Goal: Transaction & Acquisition: Book appointment/travel/reservation

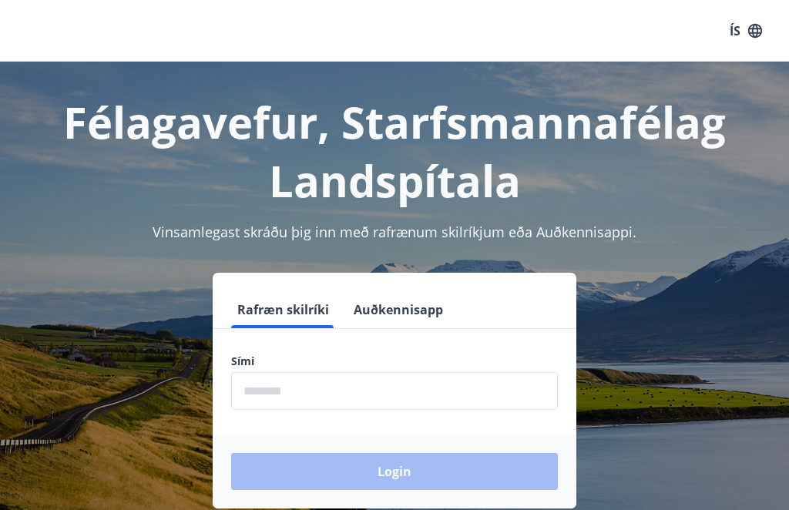
click at [330, 400] on input "phone" at bounding box center [394, 391] width 327 height 38
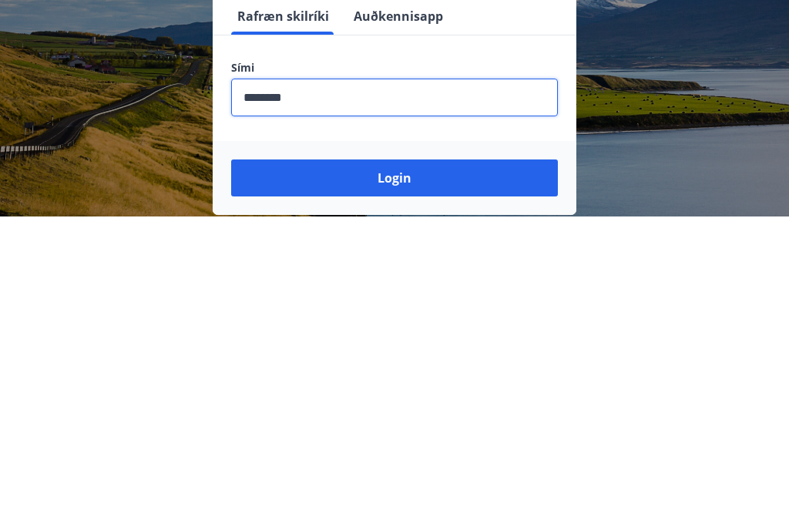
type input "********"
click at [392, 453] on button "Login" at bounding box center [394, 471] width 327 height 37
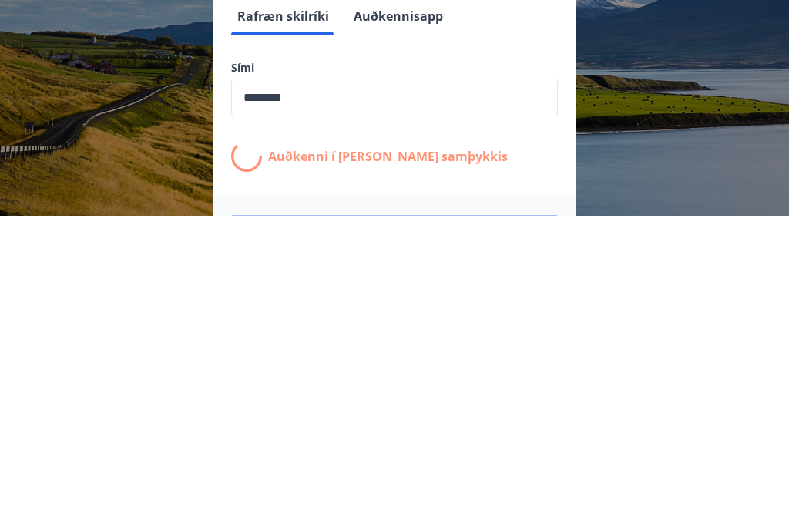
scroll to position [242, 0]
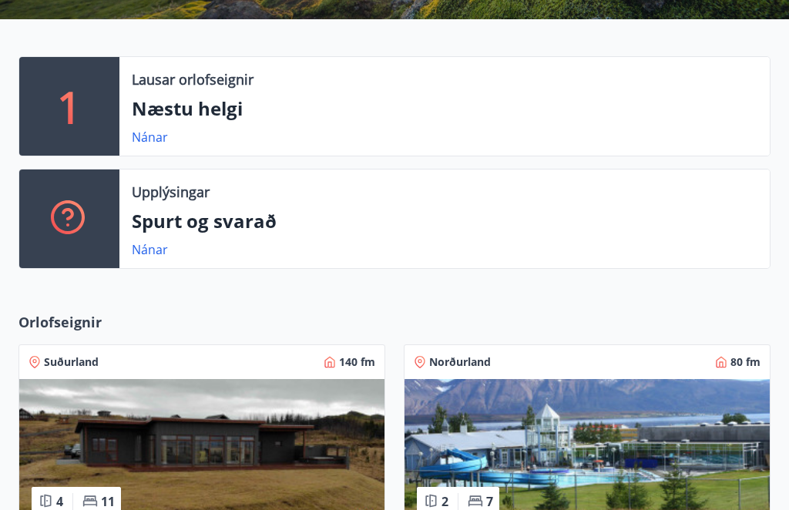
scroll to position [307, 0]
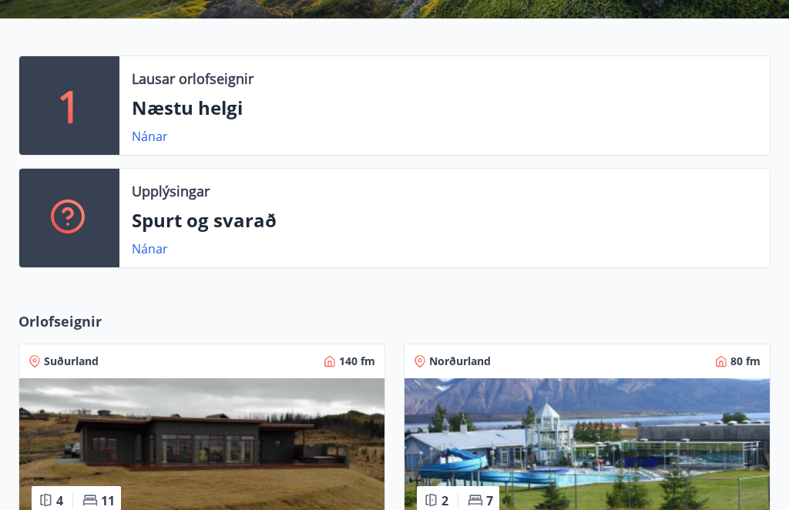
click at [155, 124] on div "Lausar orlofseignir Næstu helgi Nánar" at bounding box center [444, 106] width 651 height 99
click at [144, 139] on link "Nánar" at bounding box center [150, 136] width 36 height 17
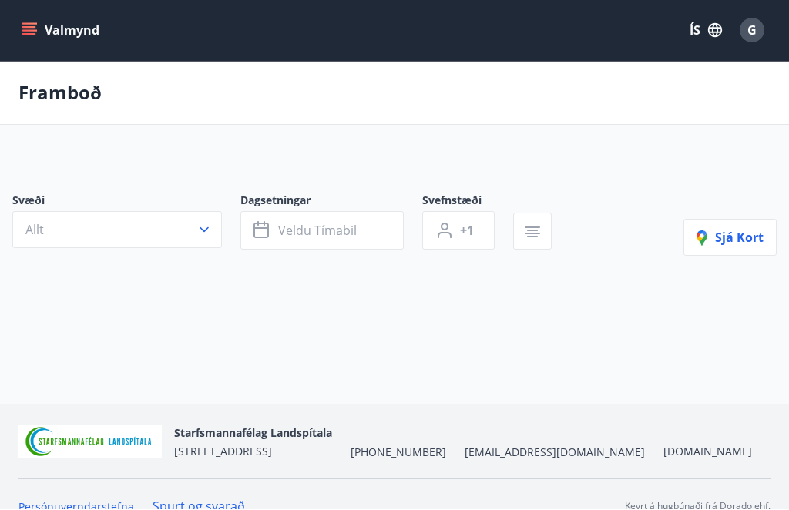
scroll to position [1, 0]
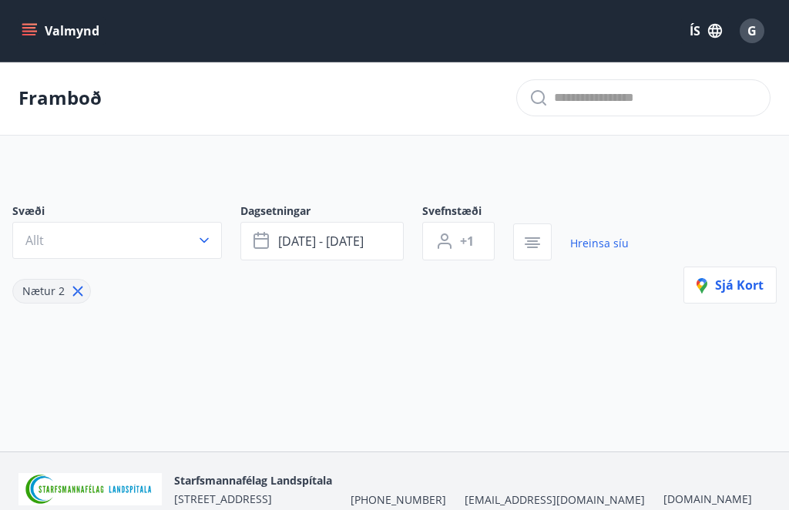
type input "*"
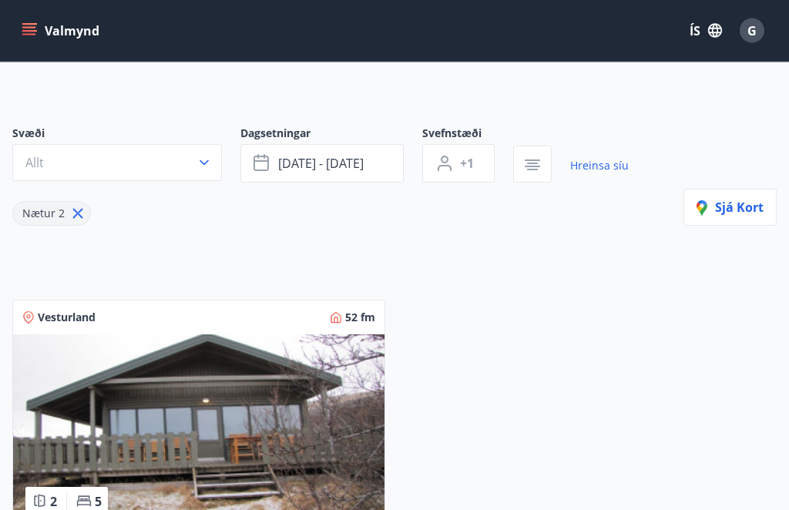
scroll to position [0, 0]
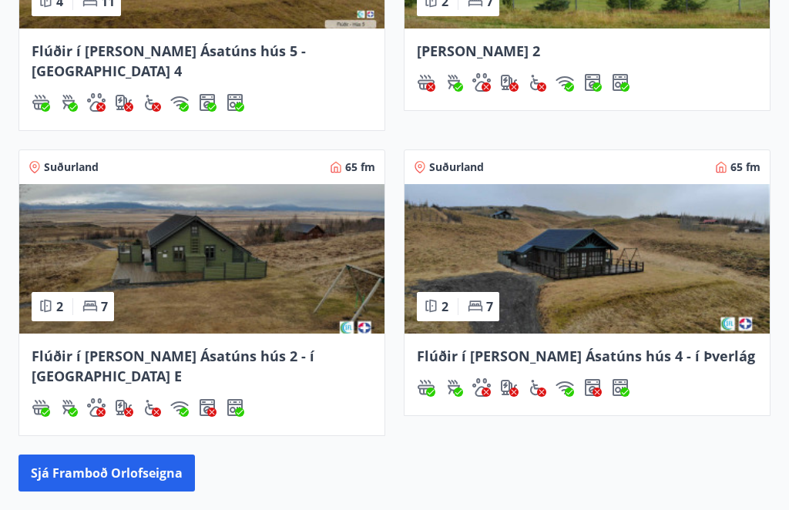
scroll to position [806, 0]
click at [125, 456] on button "Sjá framboð orlofseigna" at bounding box center [106, 474] width 177 height 37
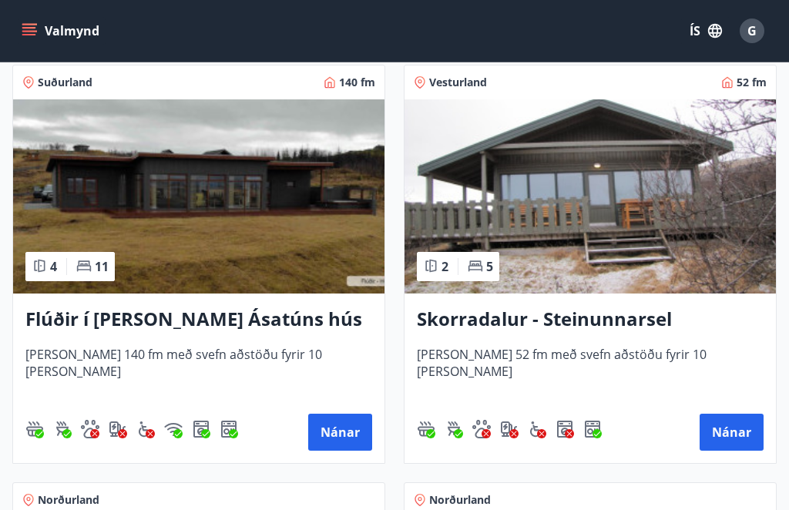
scroll to position [1529, 0]
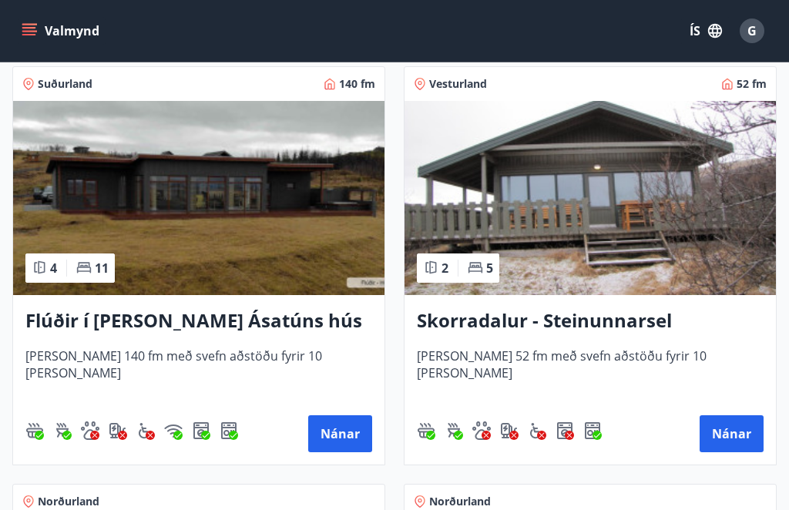
click at [344, 433] on button "Nánar" at bounding box center [340, 433] width 64 height 37
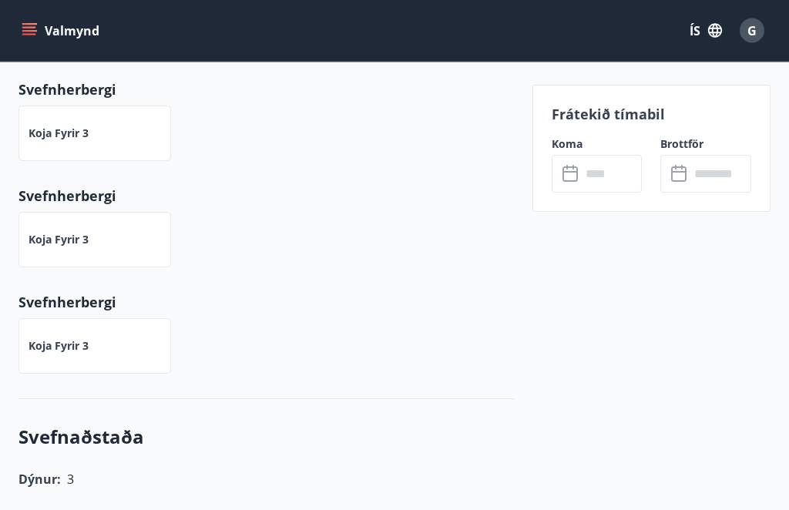
scroll to position [1004, 0]
click at [610, 178] on input "text" at bounding box center [612, 174] width 62 height 38
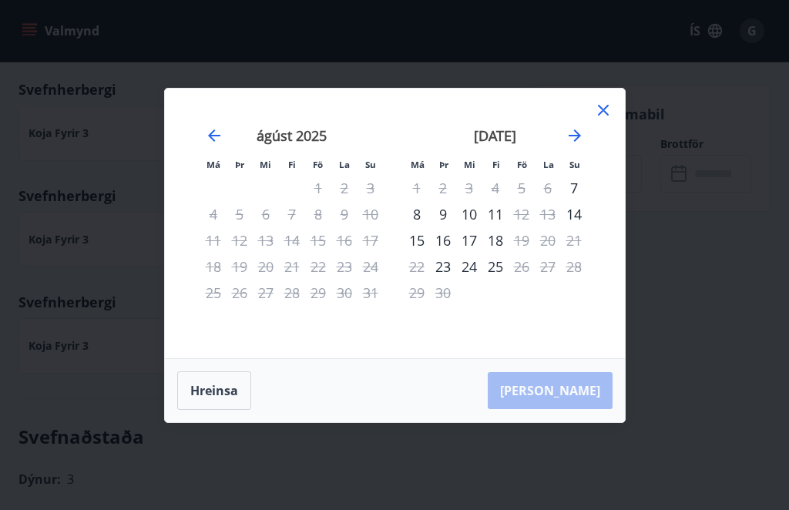
click at [600, 104] on icon at bounding box center [603, 110] width 18 height 18
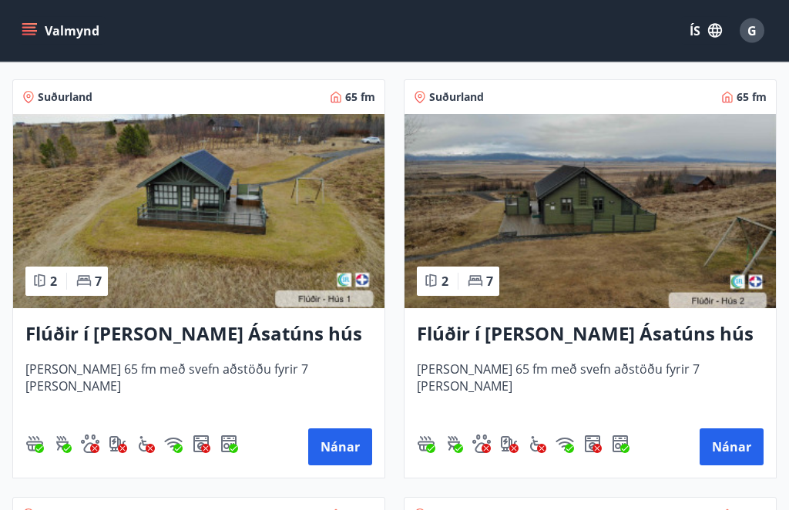
scroll to position [684, 0]
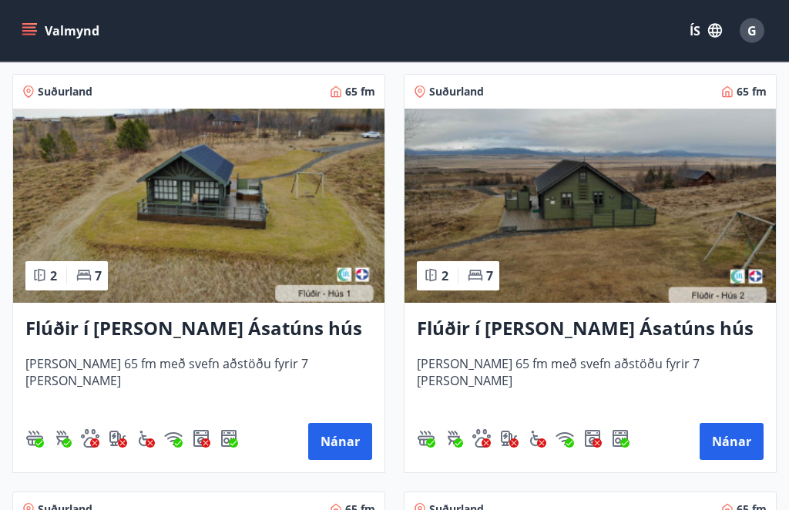
click at [346, 443] on button "Nánar" at bounding box center [340, 442] width 64 height 37
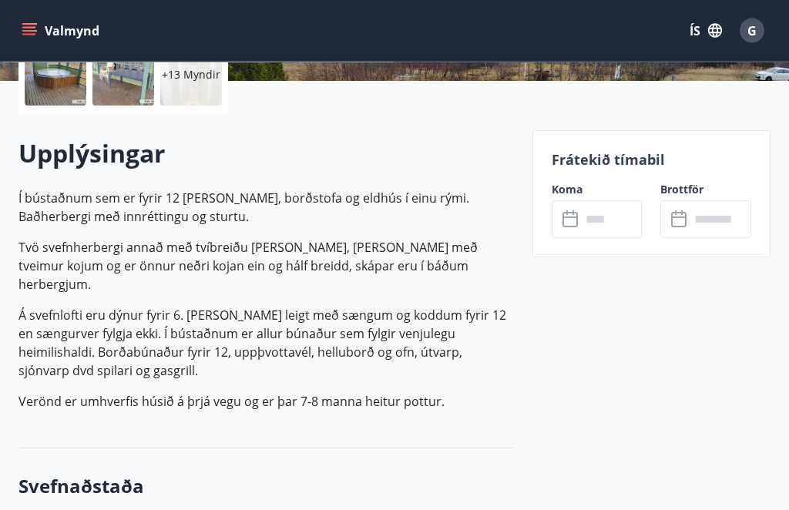
scroll to position [382, 0]
click at [600, 222] on input "text" at bounding box center [612, 219] width 62 height 38
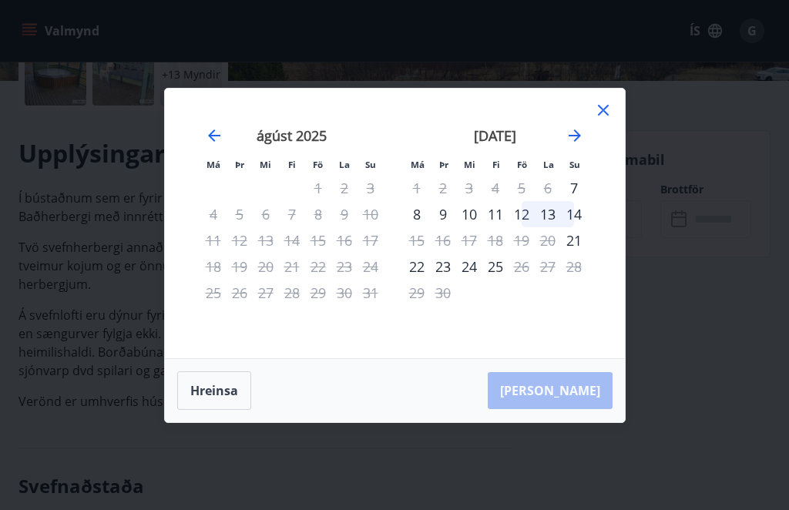
click at [597, 119] on icon at bounding box center [603, 110] width 18 height 18
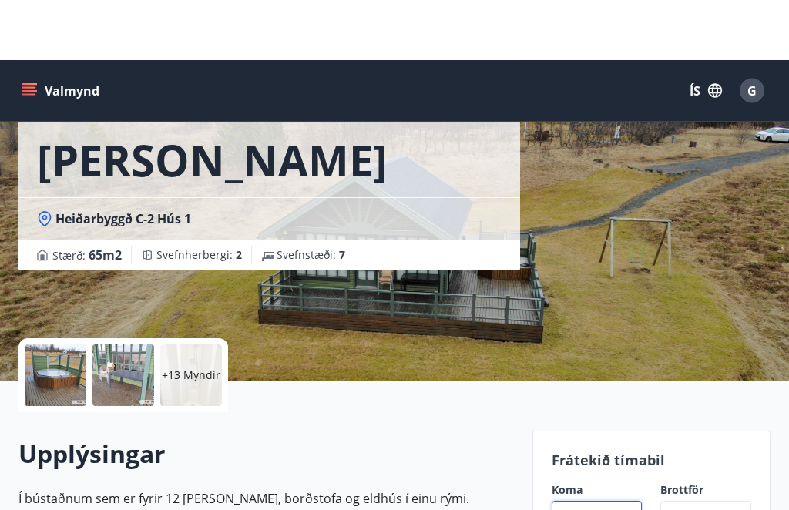
scroll to position [0, 0]
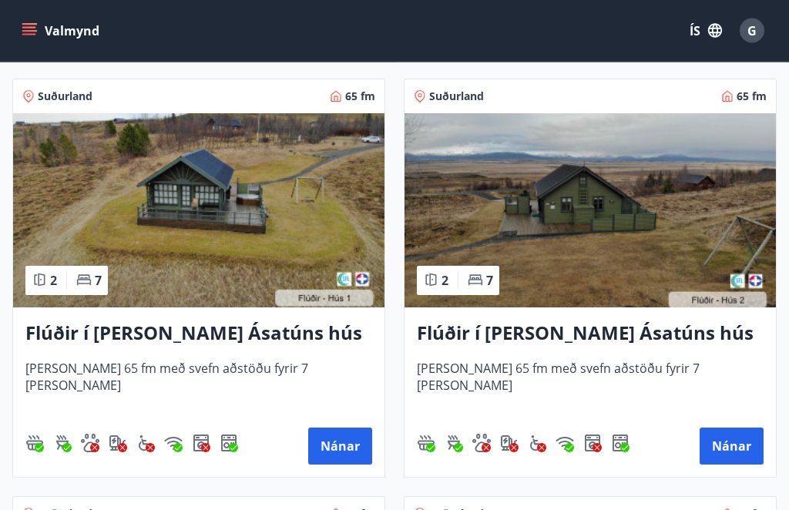
scroll to position [681, 0]
click at [740, 445] on button "Nánar" at bounding box center [732, 446] width 64 height 37
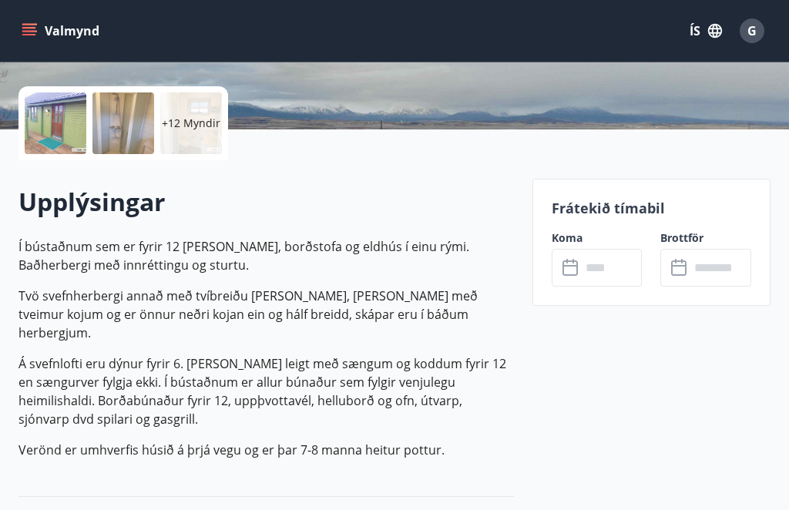
scroll to position [356, 0]
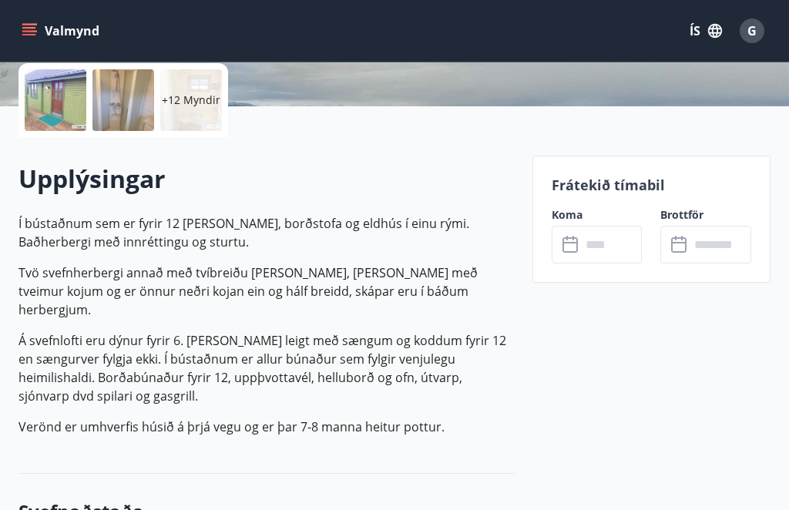
click at [623, 248] on input "text" at bounding box center [612, 245] width 62 height 38
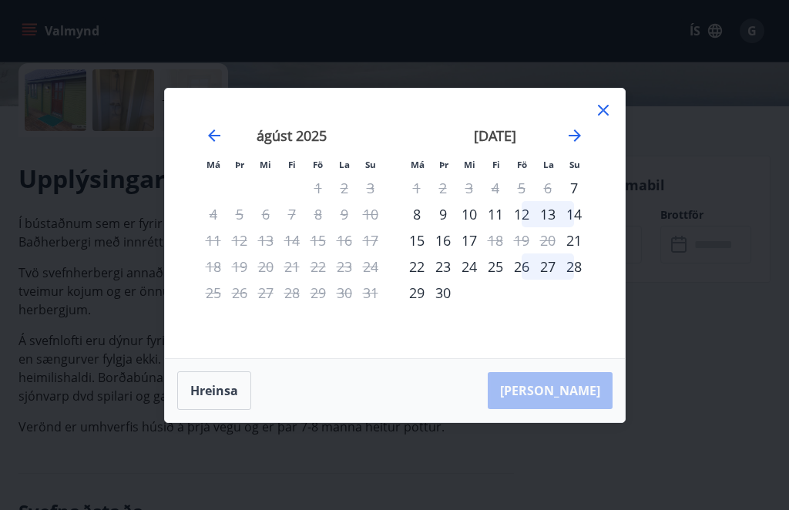
click at [598, 119] on icon at bounding box center [603, 110] width 18 height 18
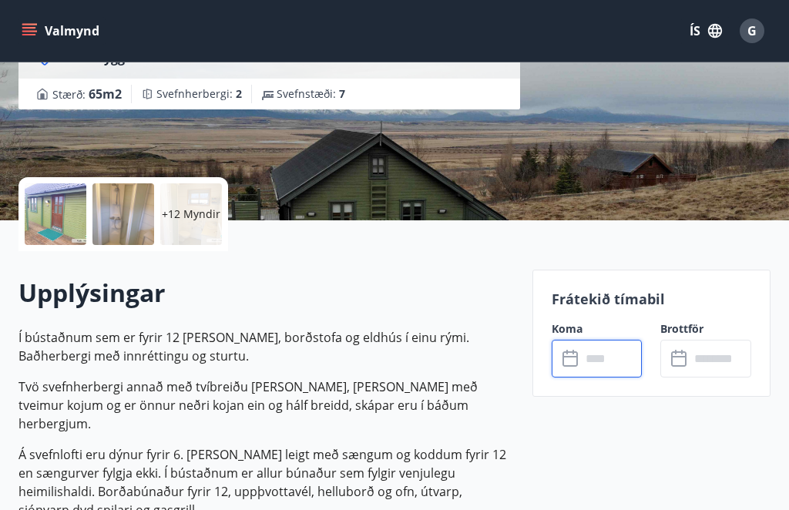
scroll to position [240, 0]
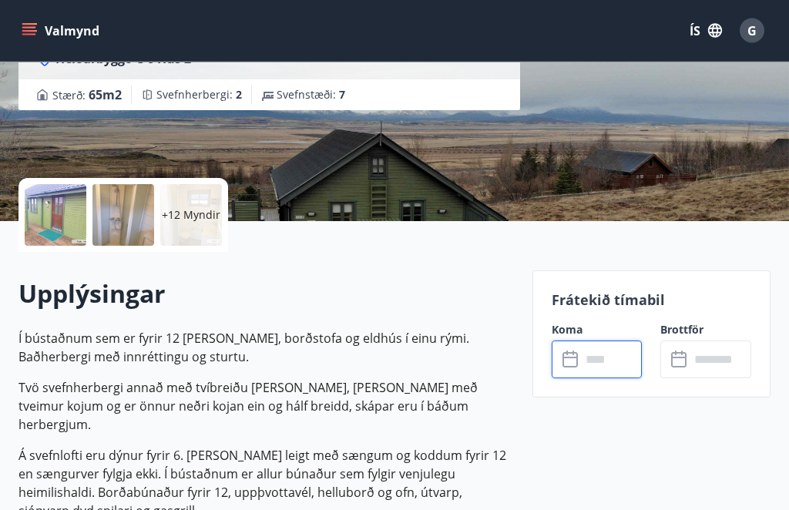
click at [63, 226] on div at bounding box center [56, 216] width 62 height 62
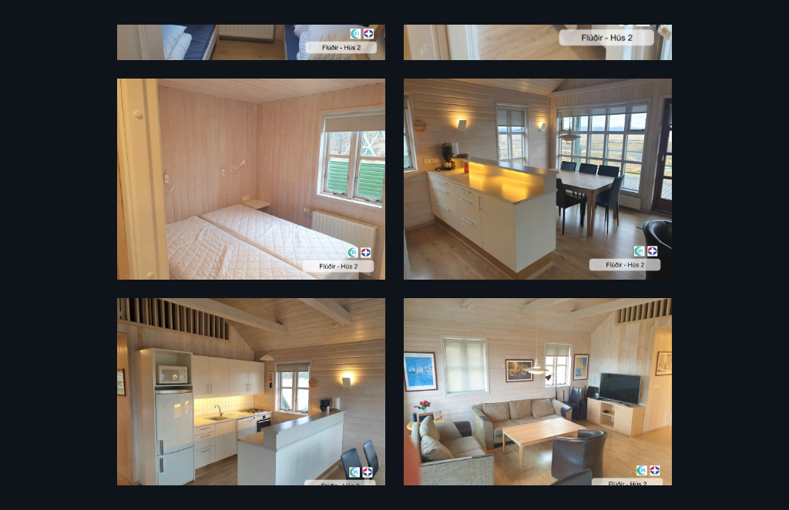
scroll to position [1262, 0]
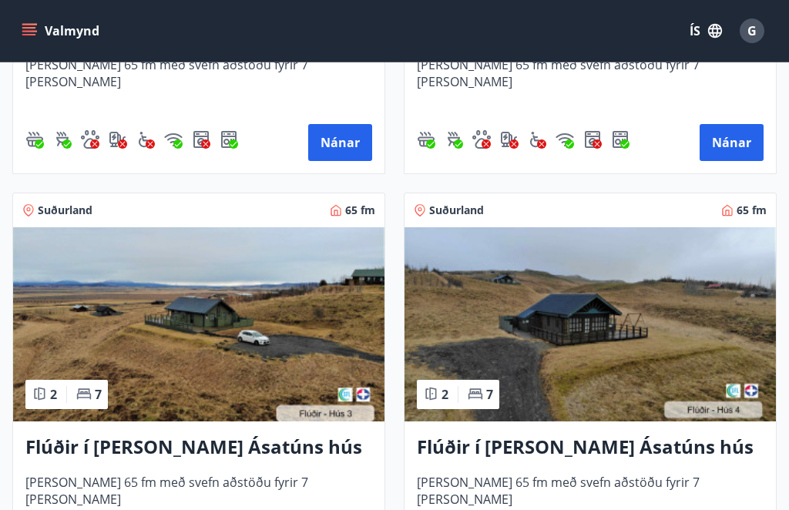
scroll to position [984, 0]
click at [226, 345] on img at bounding box center [199, 325] width 372 height 194
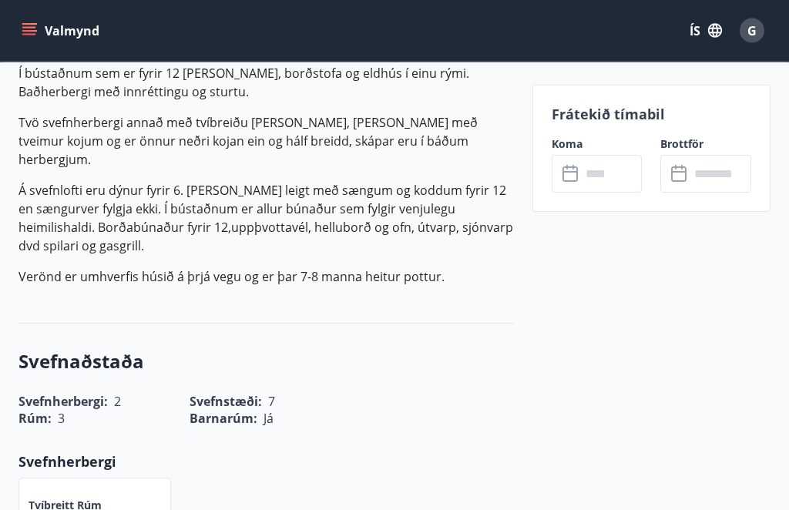
scroll to position [506, 0]
click at [696, 171] on input "text" at bounding box center [721, 174] width 62 height 38
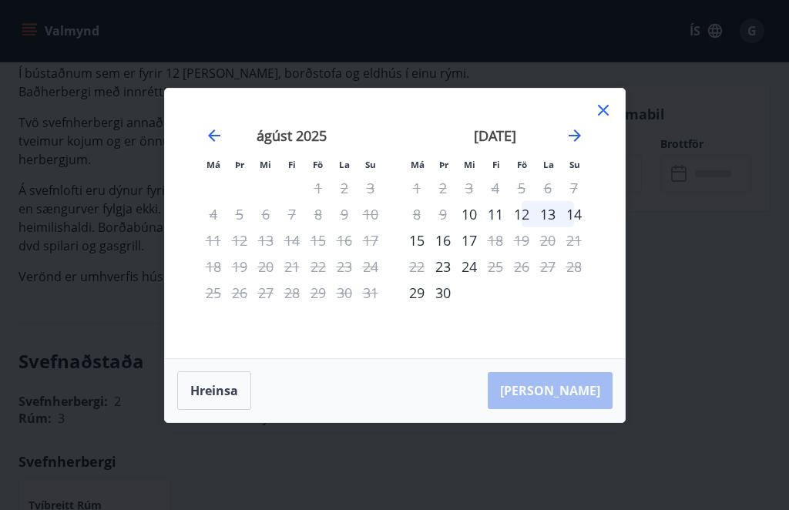
click at [606, 119] on icon at bounding box center [603, 110] width 18 height 18
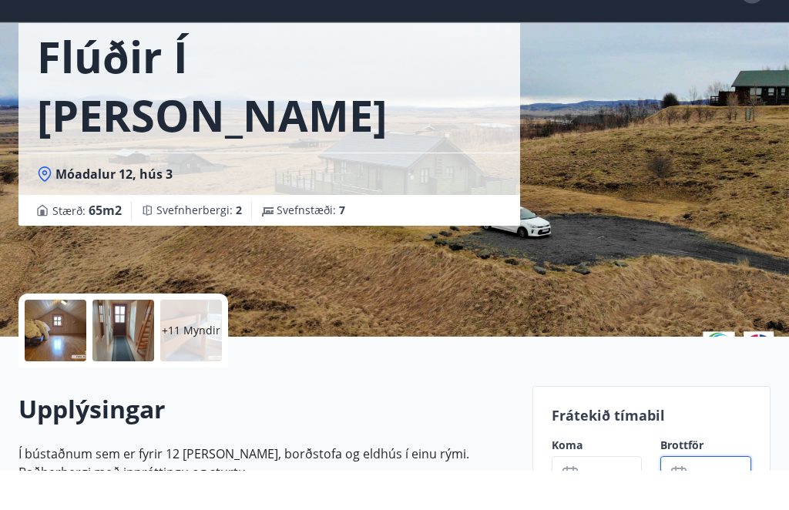
scroll to position [182, 0]
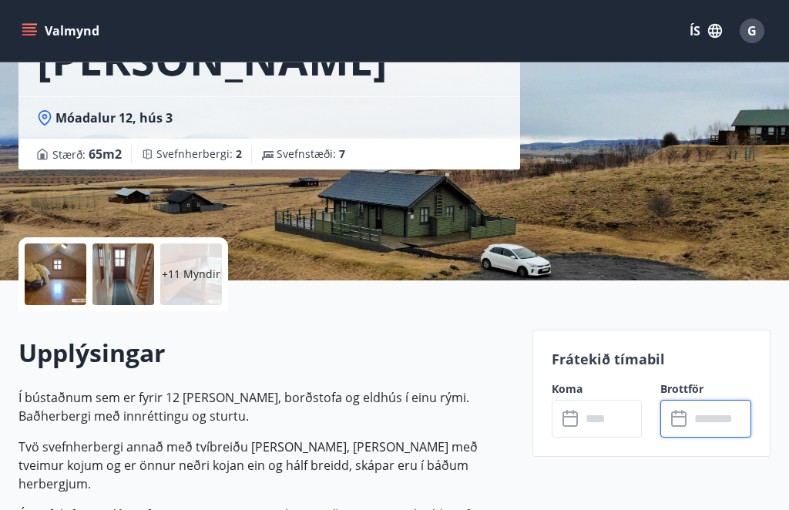
click at [62, 283] on div at bounding box center [56, 275] width 62 height 62
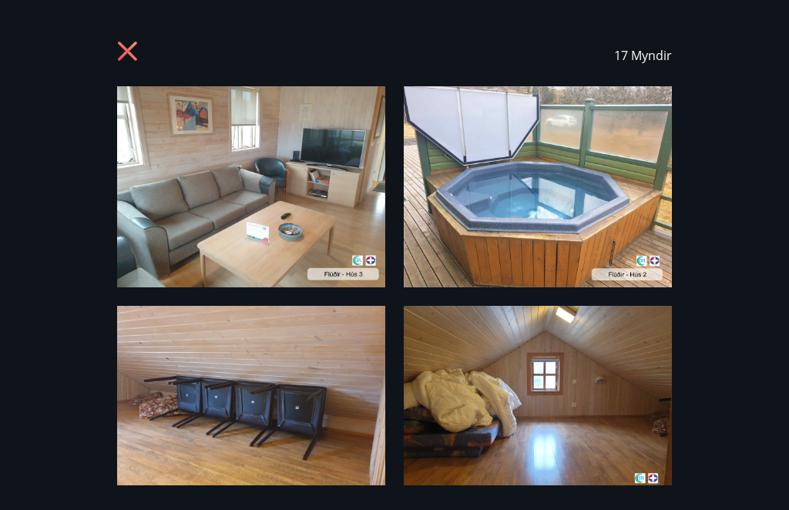
scroll to position [0, 0]
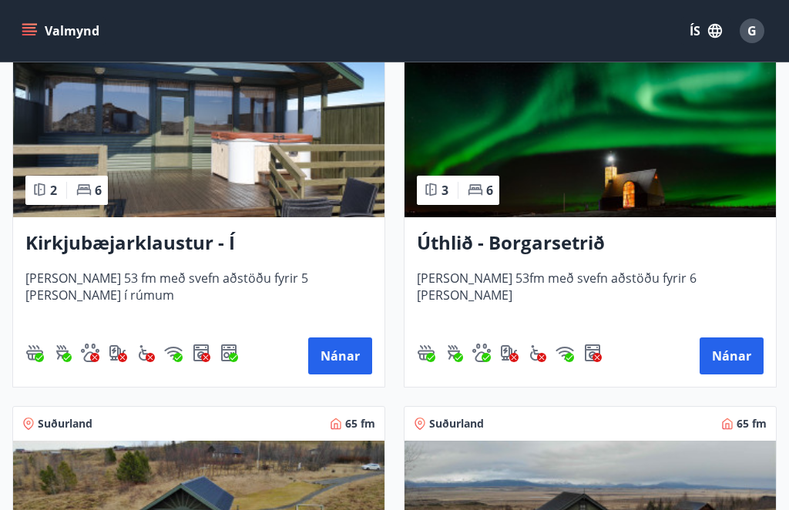
scroll to position [352, 0]
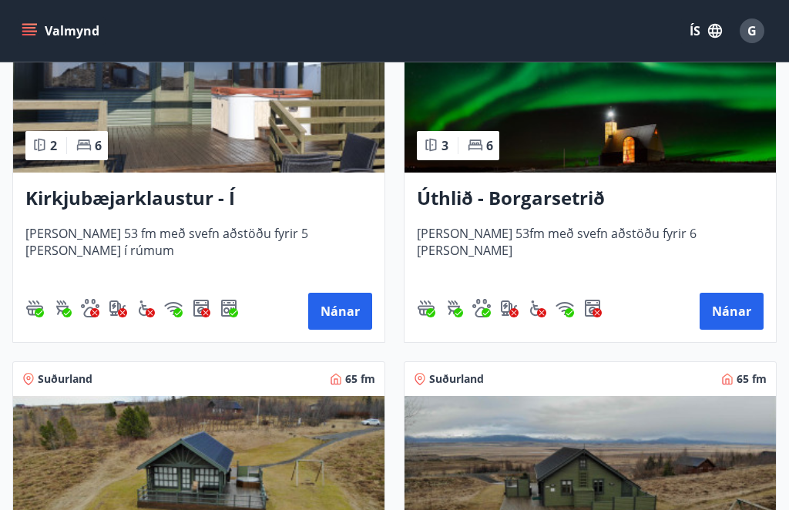
click at [738, 309] on button "Nánar" at bounding box center [732, 311] width 64 height 37
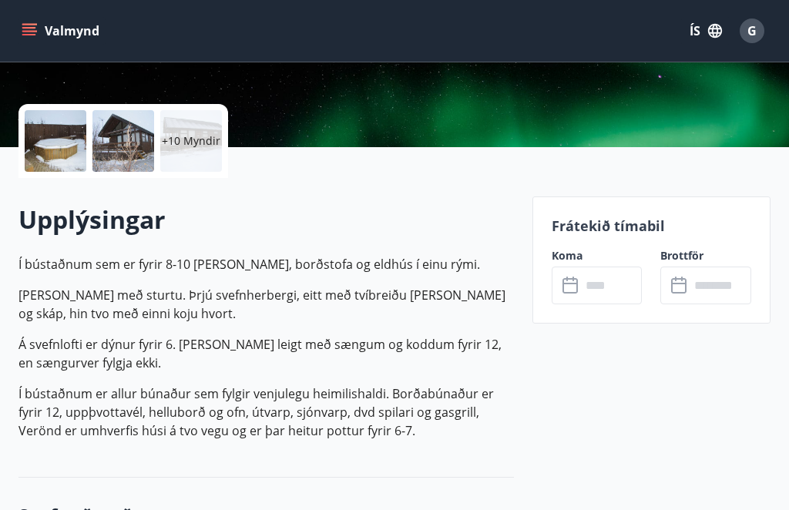
scroll to position [310, 0]
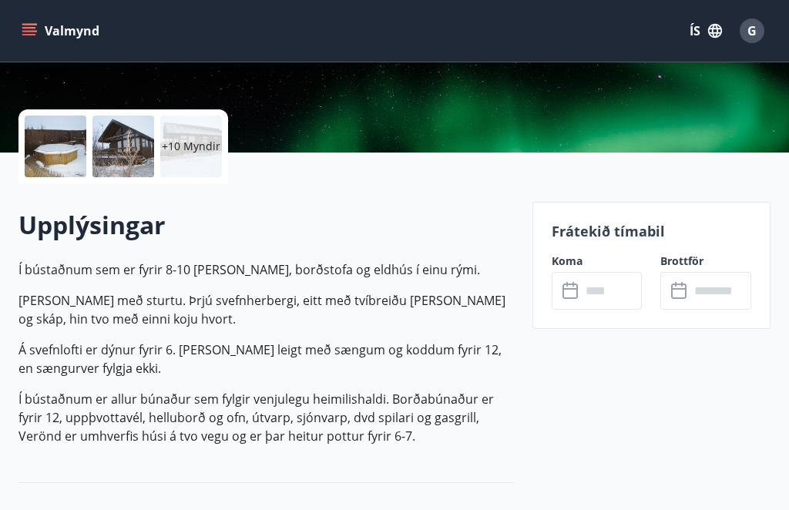
click at [617, 291] on input "text" at bounding box center [612, 291] width 62 height 38
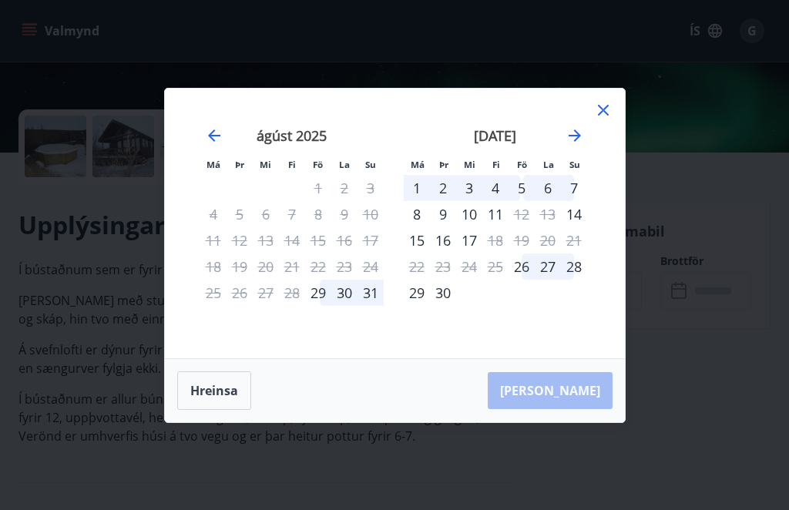
click at [606, 103] on icon at bounding box center [603, 110] width 18 height 18
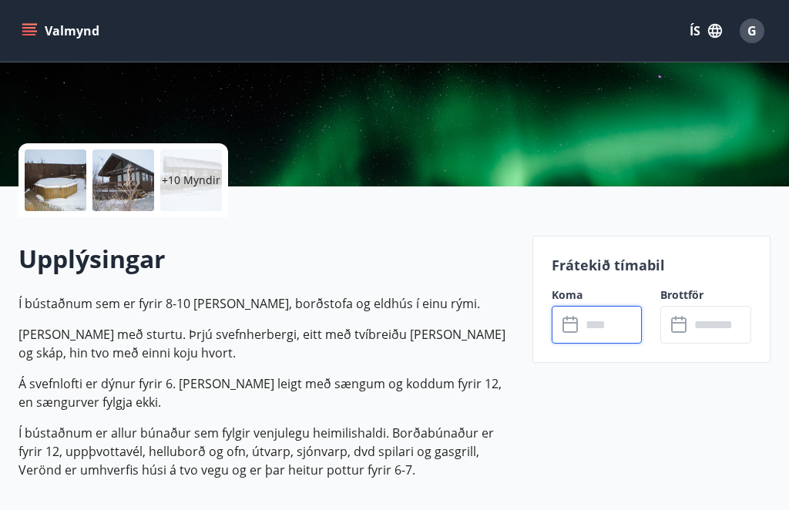
scroll to position [275, 0]
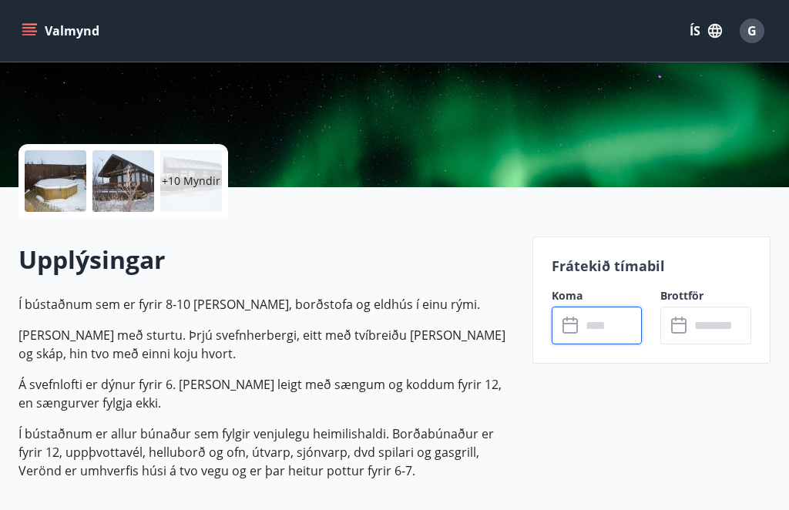
click at [191, 180] on p "+10 Myndir" at bounding box center [191, 180] width 59 height 15
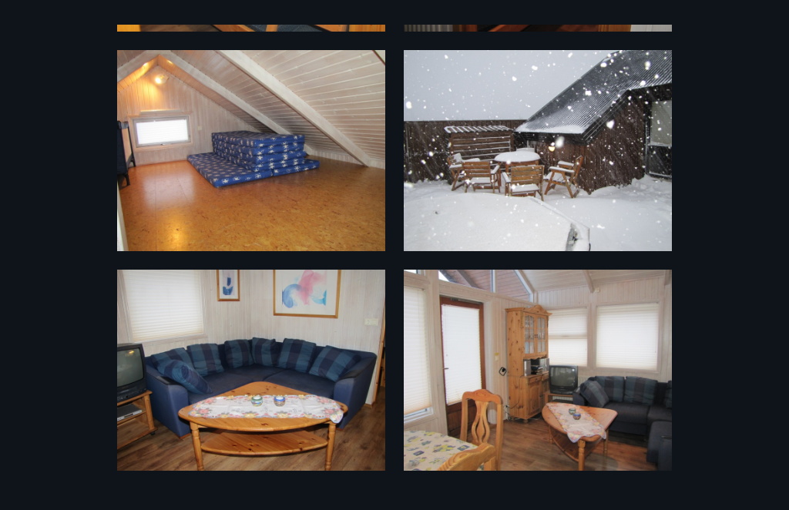
scroll to position [867, 0]
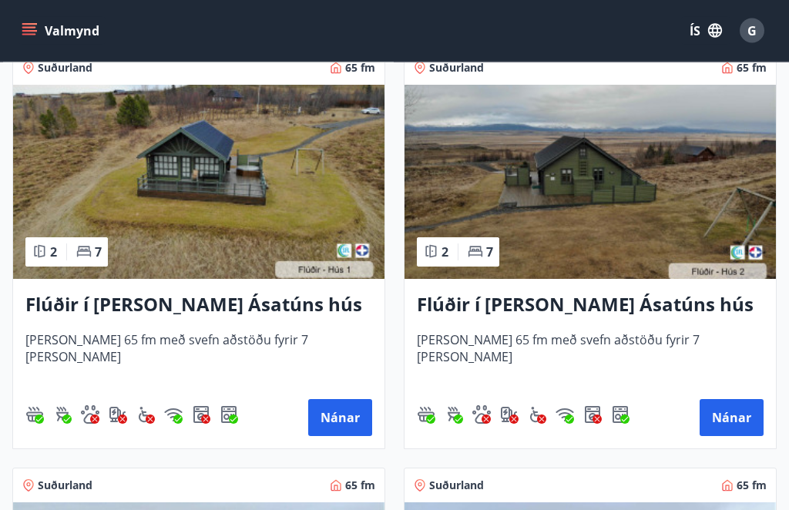
scroll to position [718, 0]
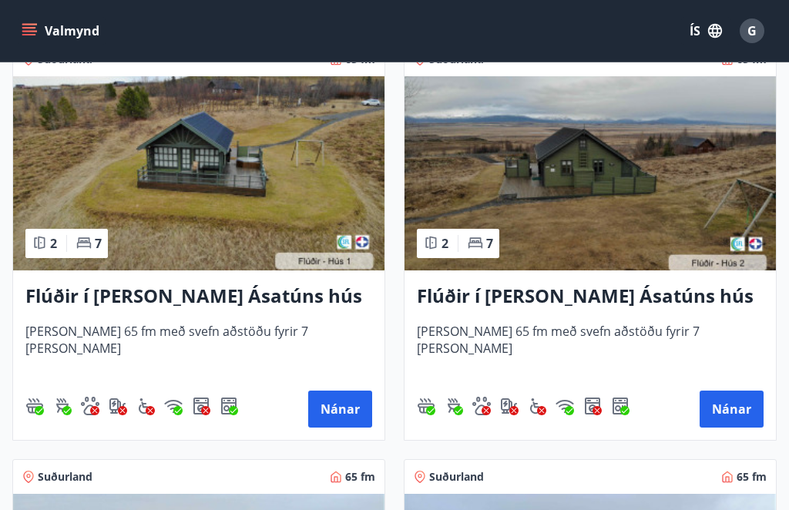
click at [338, 419] on button "Nánar" at bounding box center [340, 409] width 64 height 37
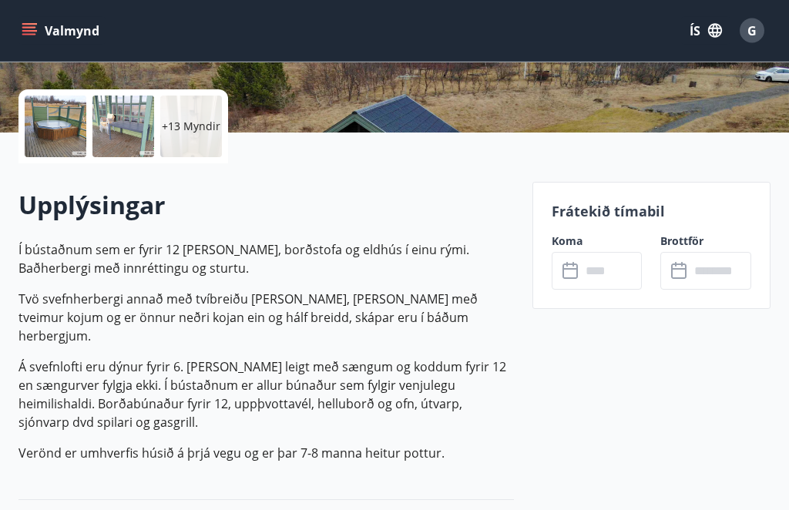
scroll to position [330, 0]
click at [701, 284] on input "text" at bounding box center [721, 271] width 62 height 38
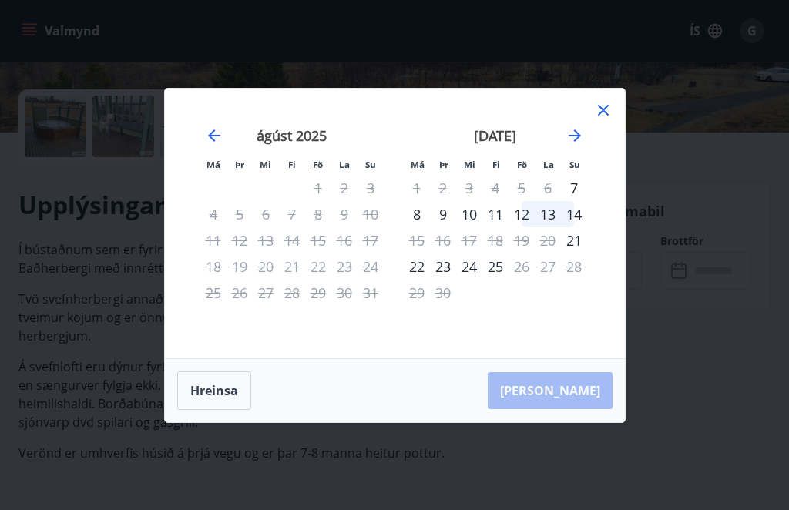
click at [610, 119] on icon at bounding box center [603, 110] width 18 height 18
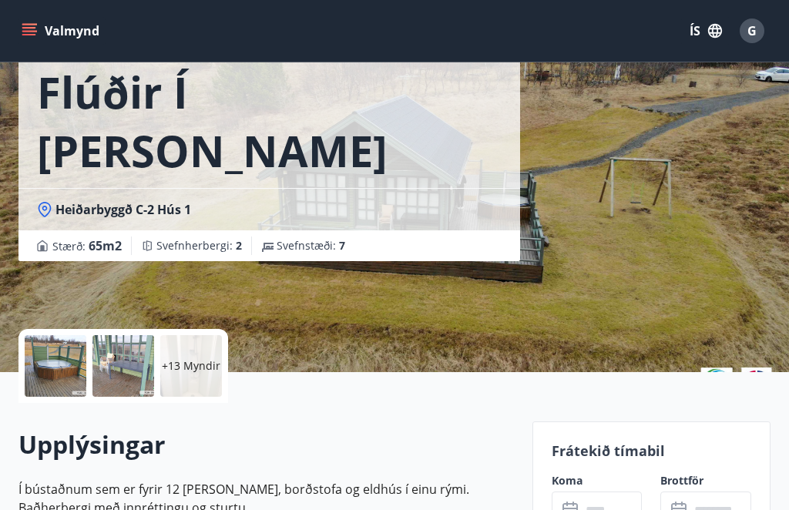
scroll to position [0, 0]
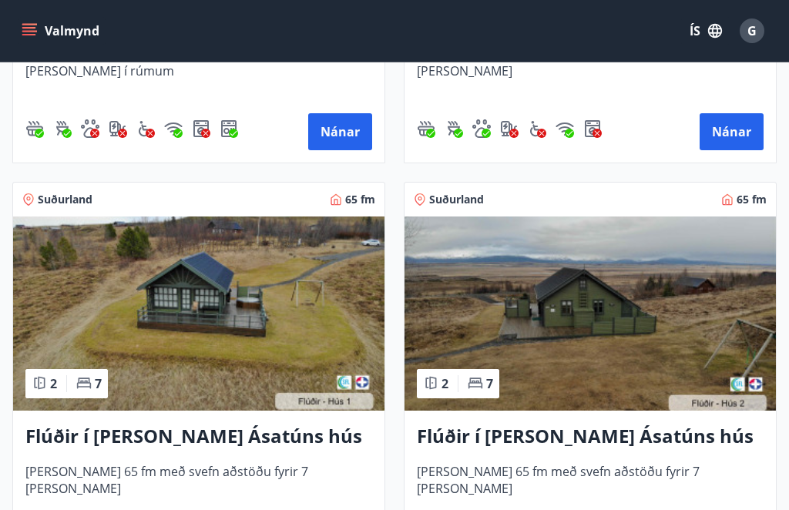
scroll to position [577, 0]
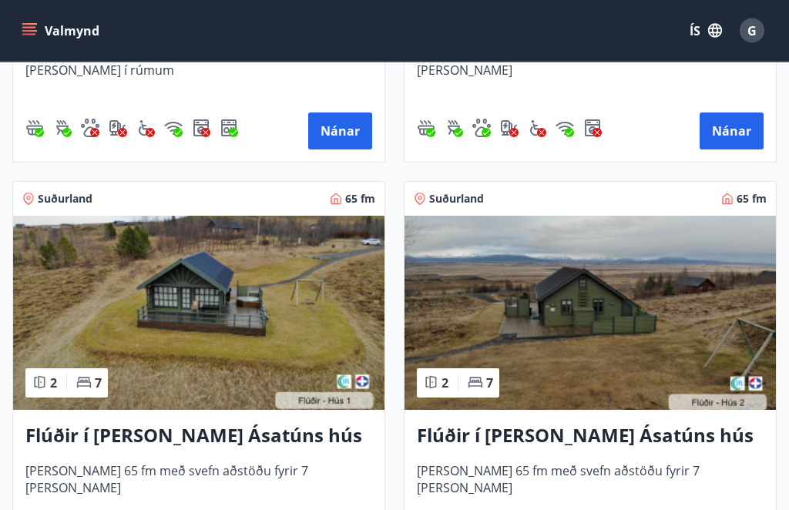
click at [664, 319] on img at bounding box center [591, 314] width 372 height 194
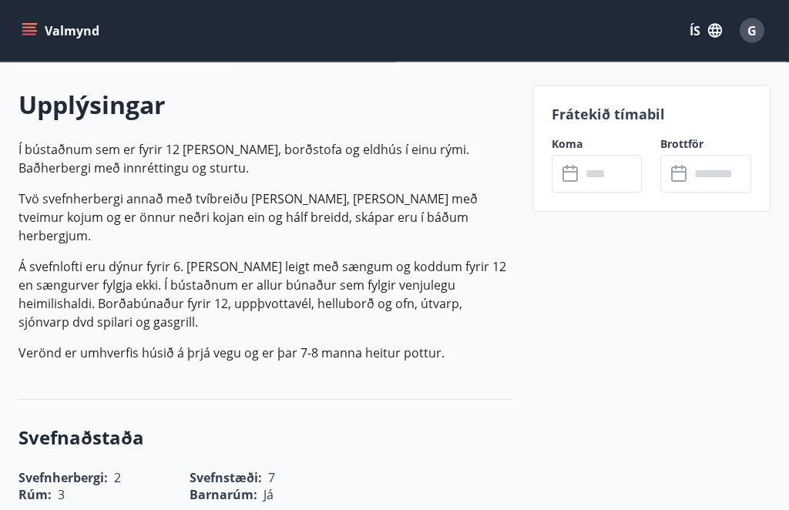
scroll to position [429, 0]
click at [706, 175] on input "text" at bounding box center [721, 174] width 62 height 38
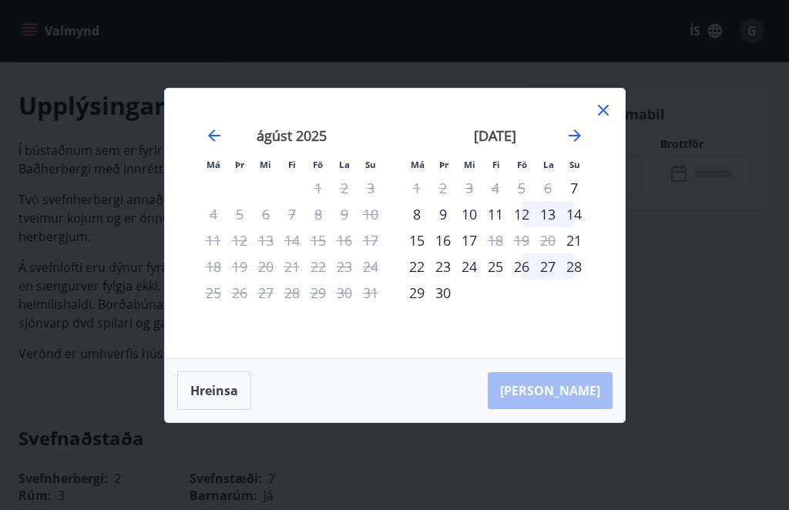
click at [609, 119] on icon at bounding box center [603, 110] width 18 height 18
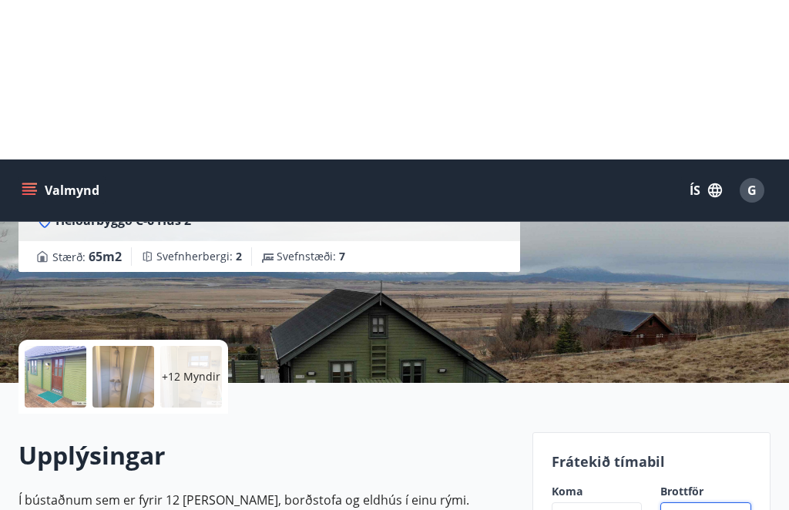
scroll to position [0, 0]
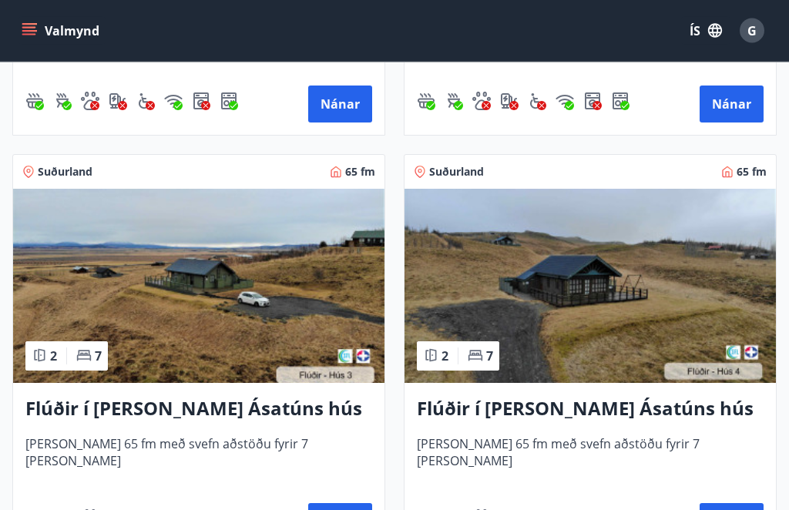
scroll to position [1023, 0]
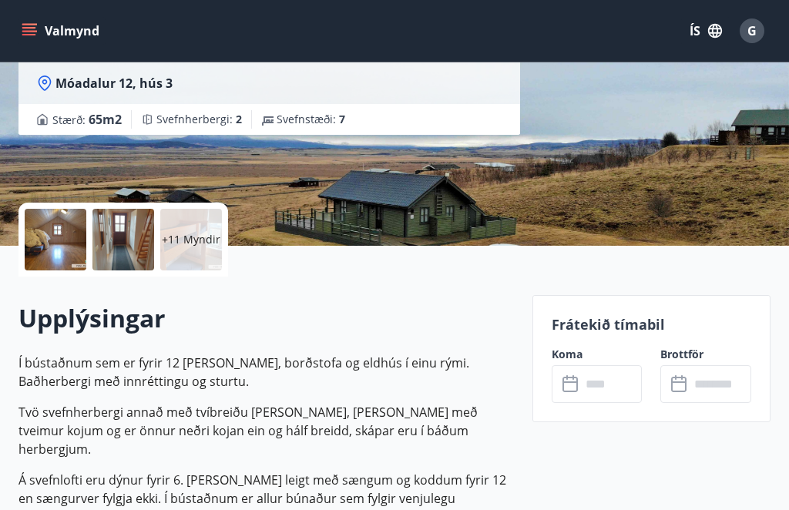
scroll to position [225, 0]
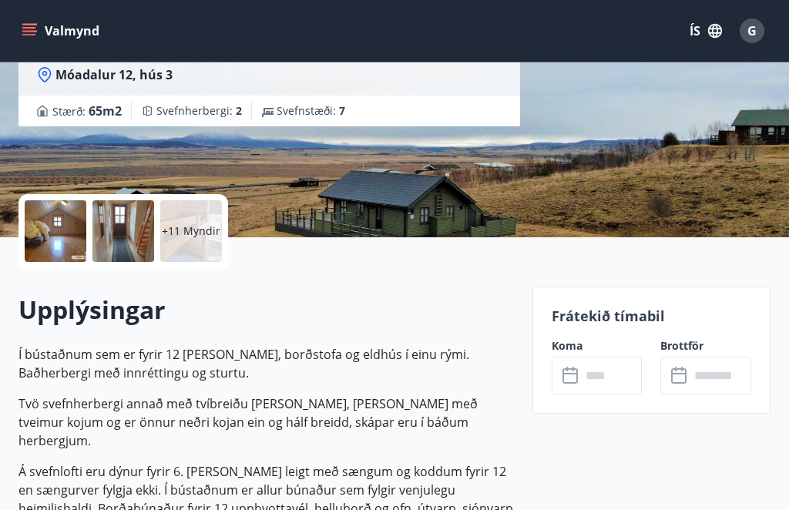
click at [708, 378] on input "text" at bounding box center [721, 376] width 62 height 38
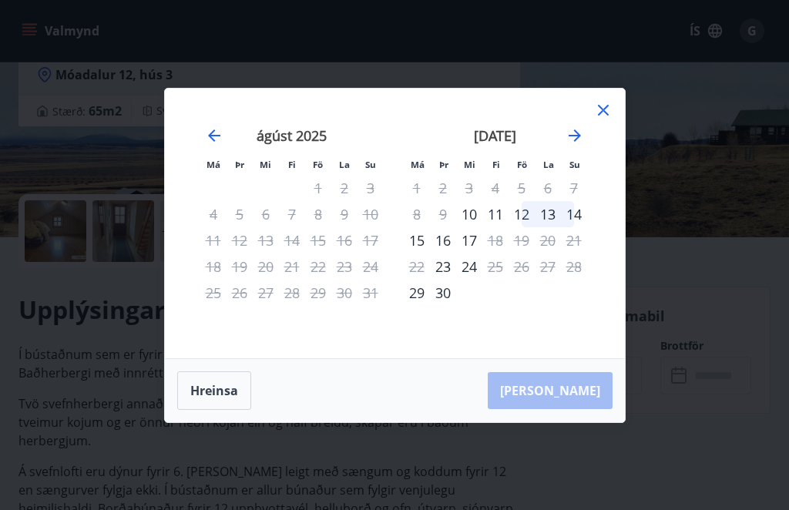
click at [615, 129] on div "Má Þr Mi Fi Fö La Su Má Þr Mi Fi Fö La Su júlí 2025 1 2 3 4 5 6 7 8 9 10 11 12 …" at bounding box center [395, 224] width 460 height 270
click at [594, 119] on icon at bounding box center [603, 110] width 18 height 18
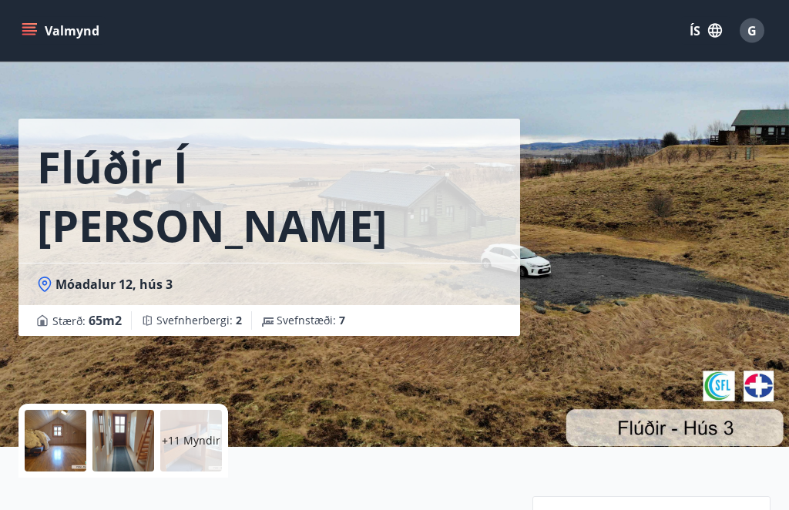
scroll to position [0, 0]
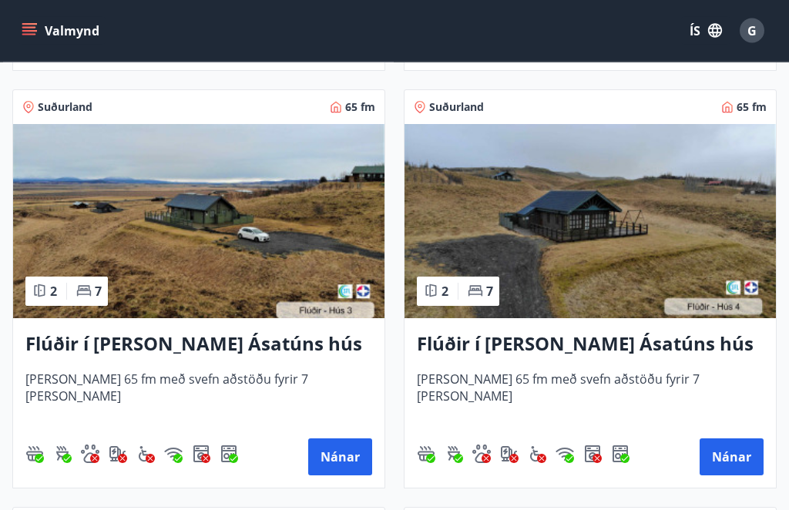
scroll to position [1088, 0]
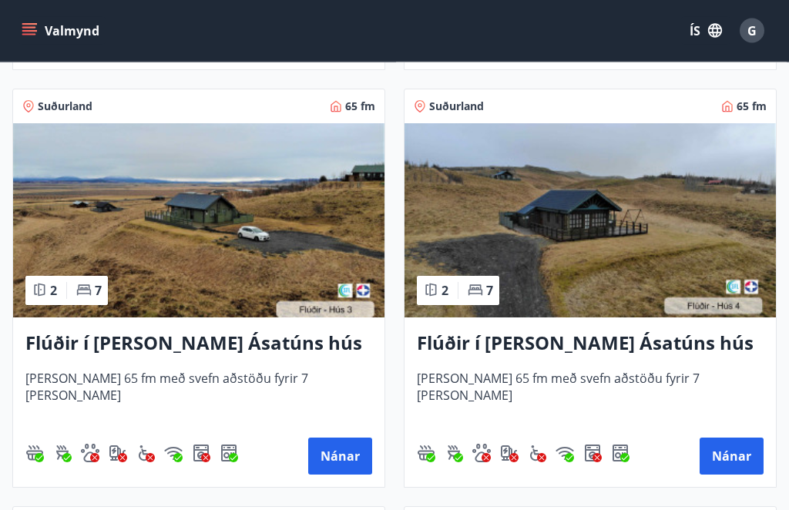
click at [684, 227] on img at bounding box center [591, 221] width 372 height 194
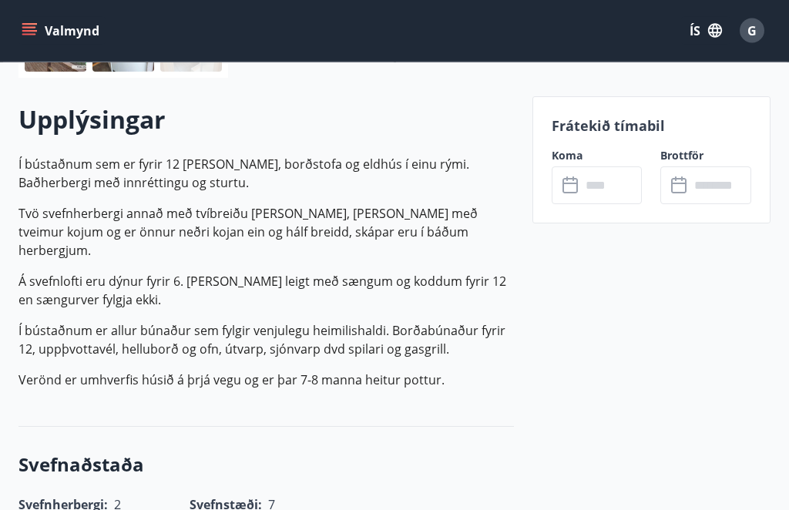
scroll to position [415, 0]
click at [711, 188] on input "text" at bounding box center [721, 185] width 62 height 38
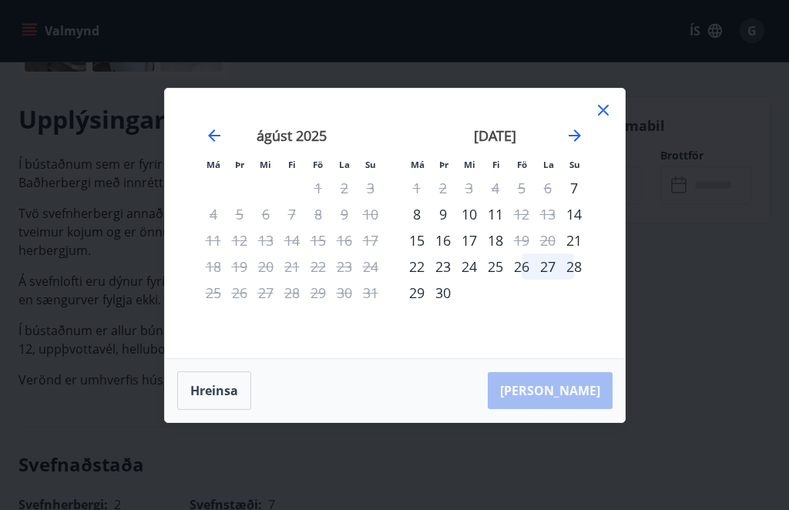
click at [603, 119] on icon at bounding box center [603, 110] width 18 height 18
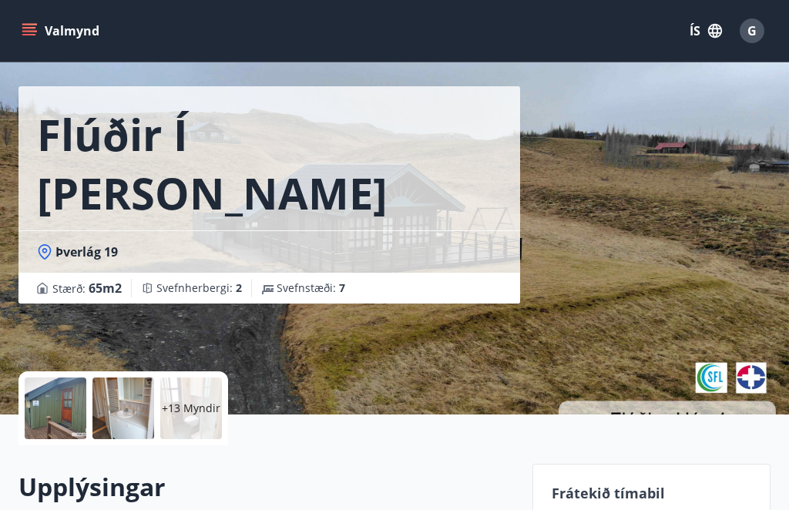
scroll to position [47, 0]
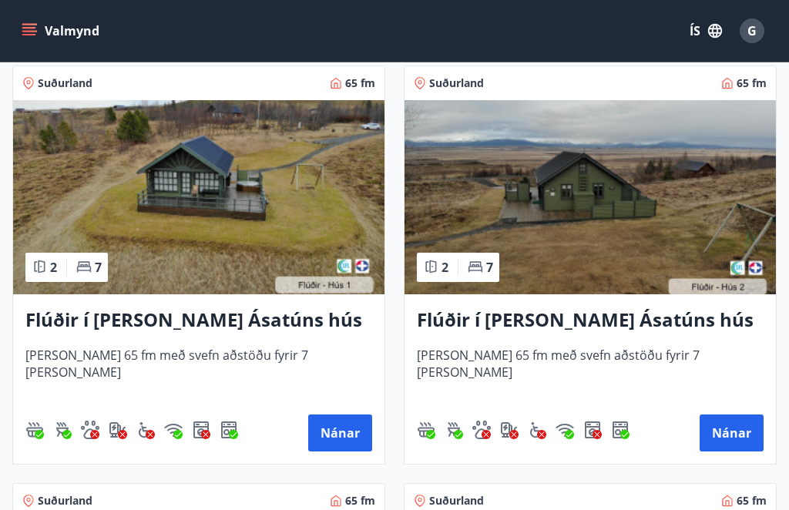
scroll to position [690, 0]
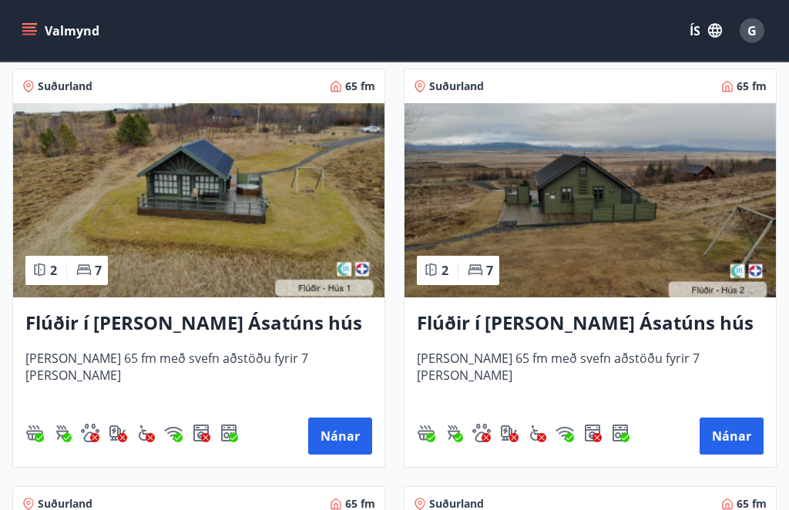
click at [634, 202] on img at bounding box center [591, 201] width 372 height 194
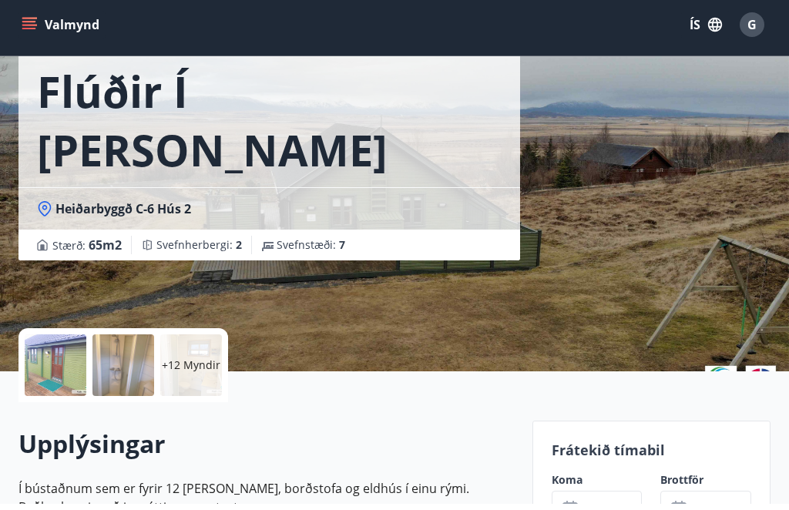
scroll to position [92, 0]
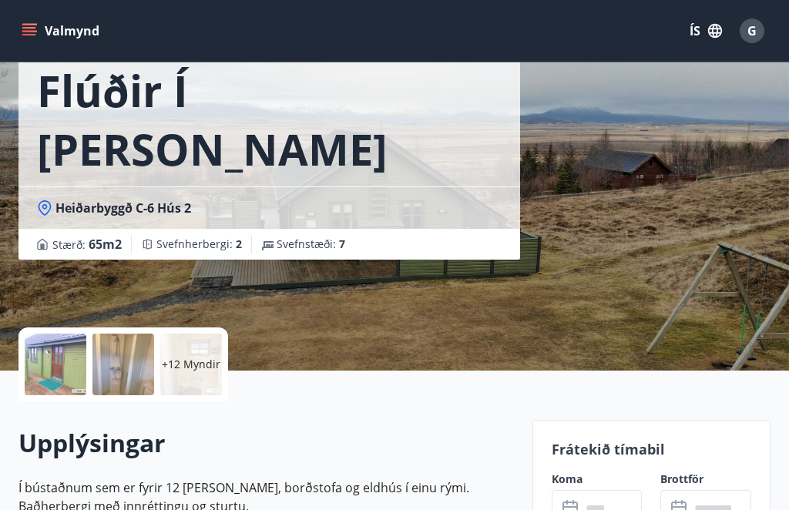
click at [181, 365] on p "+12 Myndir" at bounding box center [191, 364] width 59 height 15
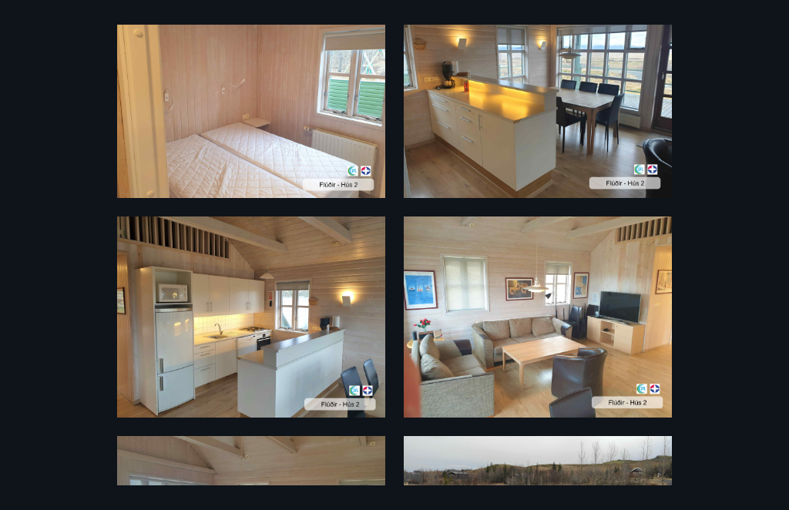
scroll to position [1337, 0]
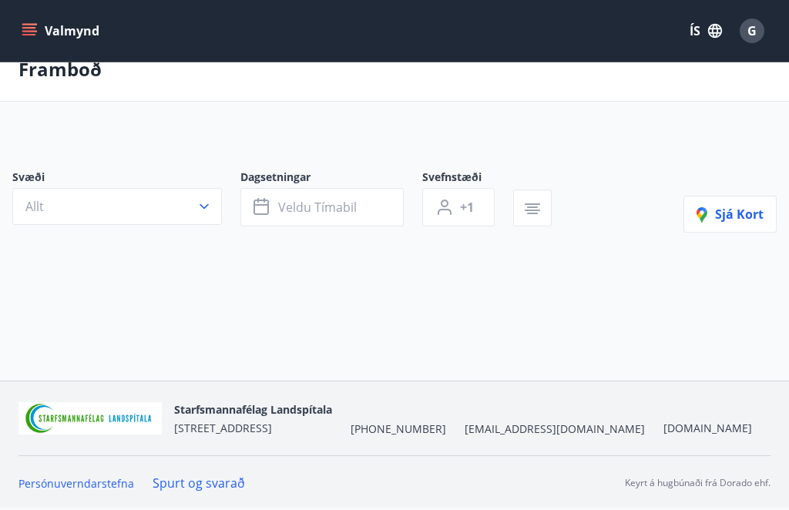
scroll to position [52, 0]
